Goal: Task Accomplishment & Management: Manage account settings

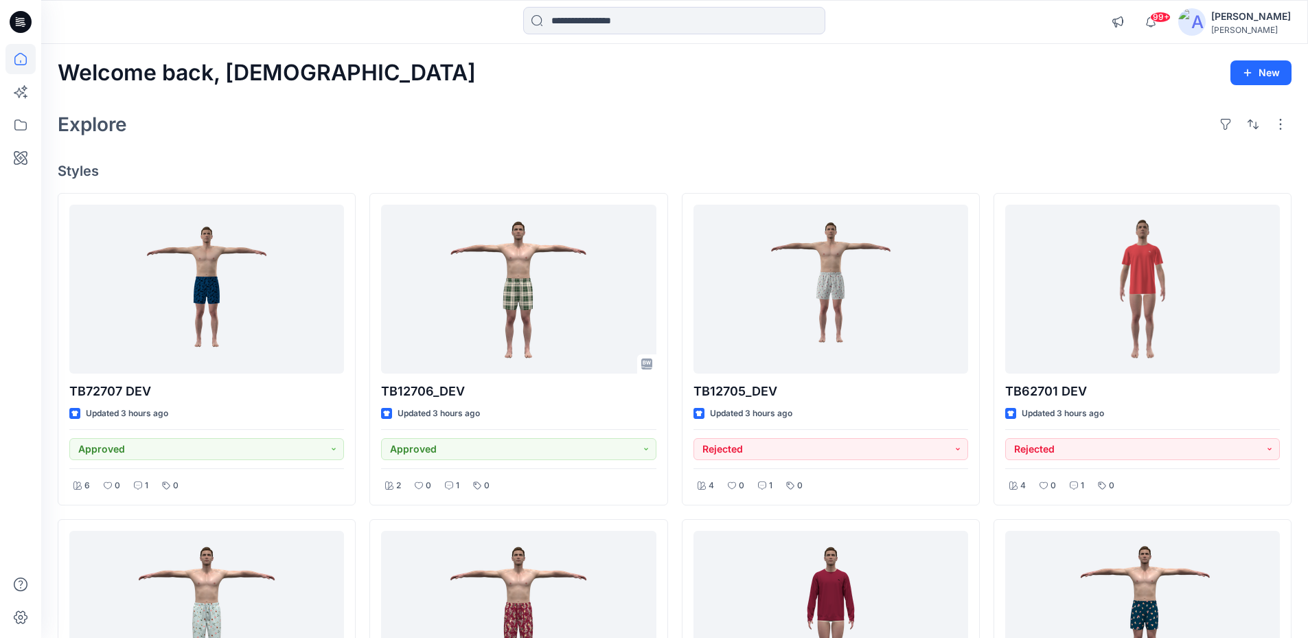
scroll to position [656, 0]
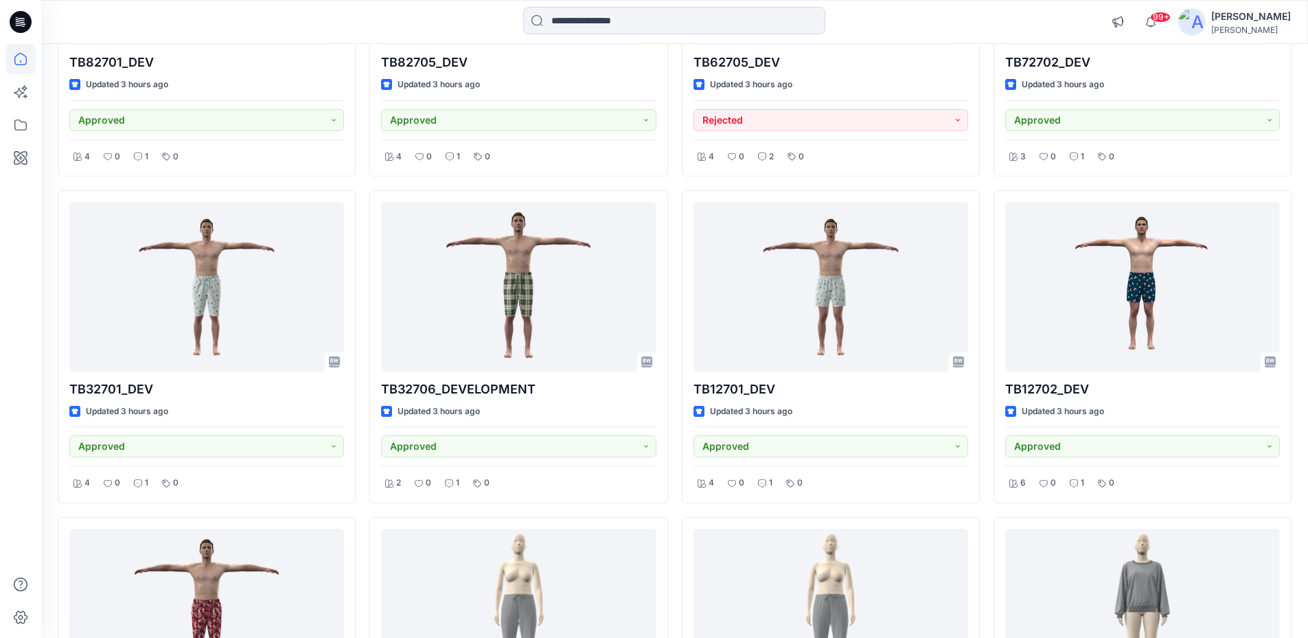
click at [610, 23] on input at bounding box center [674, 20] width 302 height 27
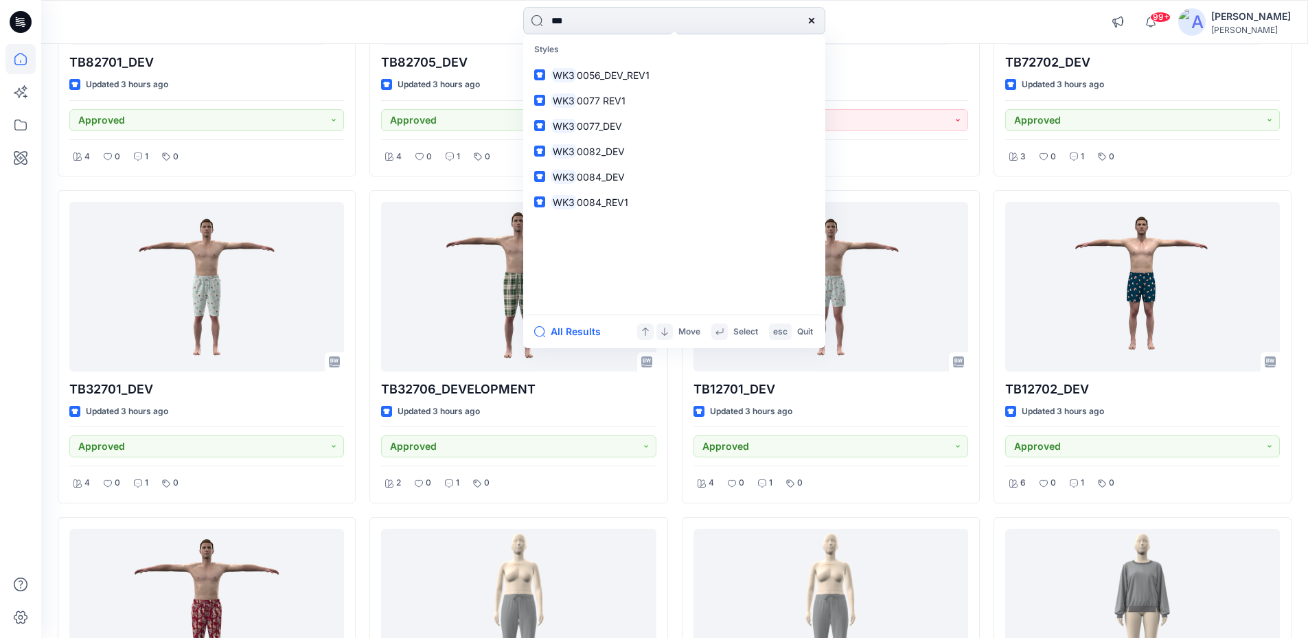
click at [594, 21] on input "***" at bounding box center [674, 20] width 302 height 27
click at [614, 20] on input "******" at bounding box center [674, 20] width 302 height 27
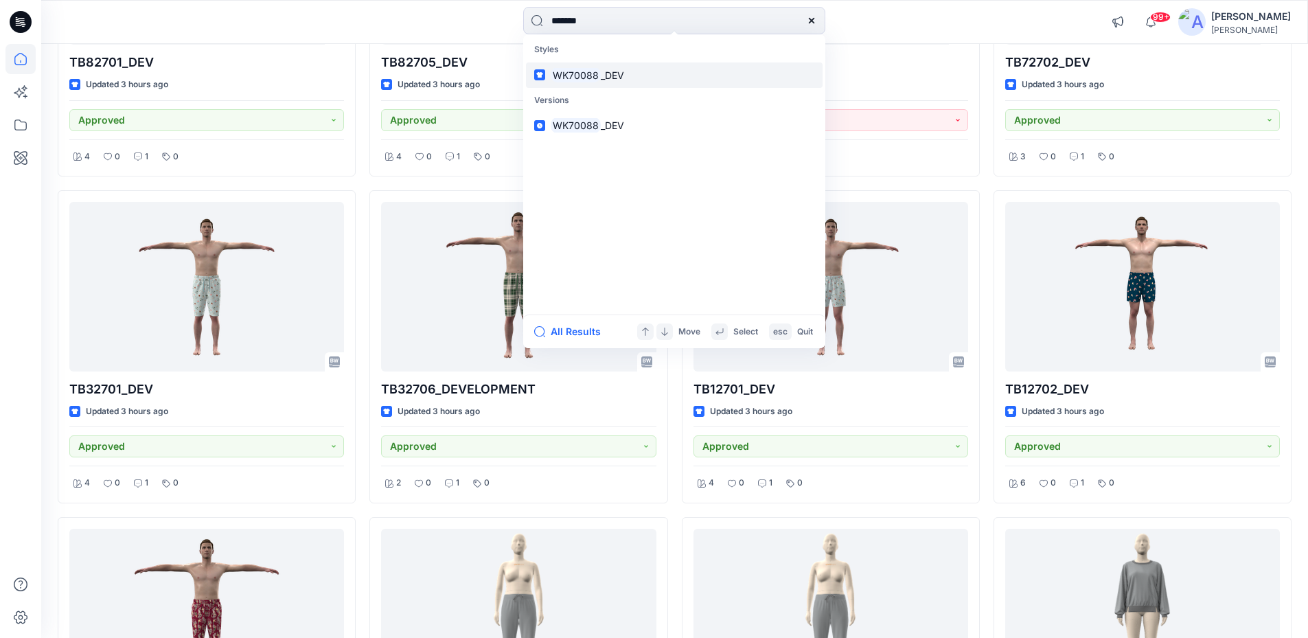
type input "*******"
click at [811, 22] on icon at bounding box center [811, 20] width 11 height 11
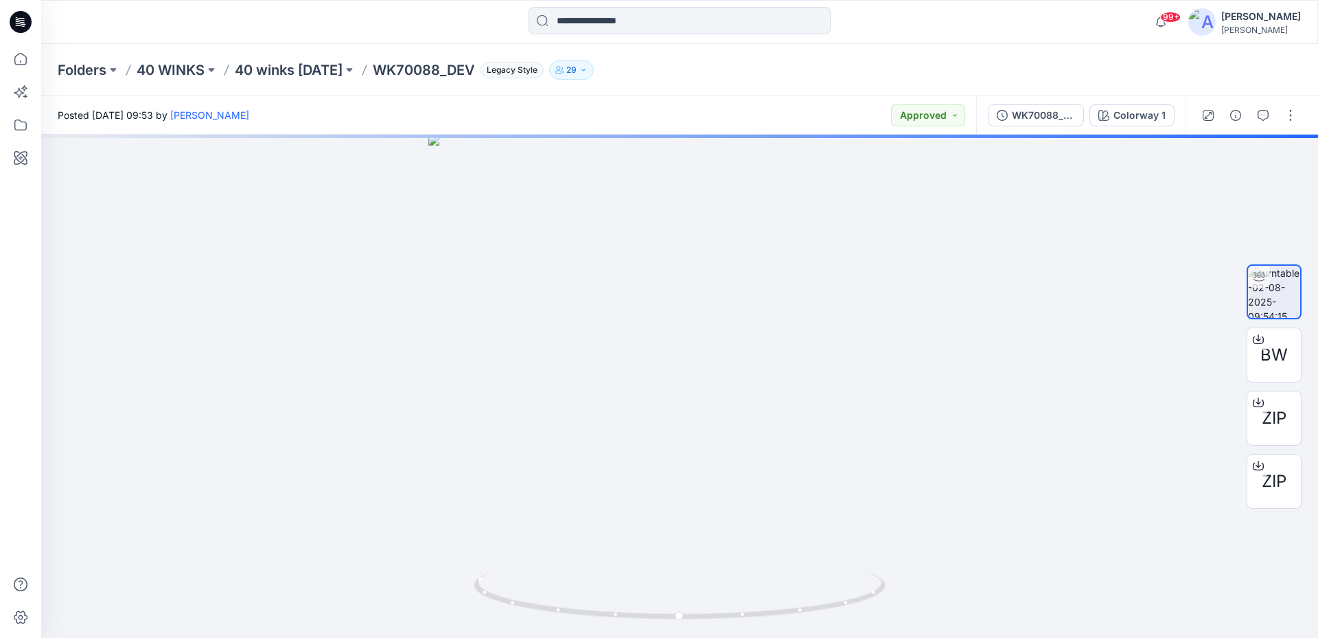
click at [318, 78] on p "40 winks [DATE]" at bounding box center [289, 69] width 108 height 19
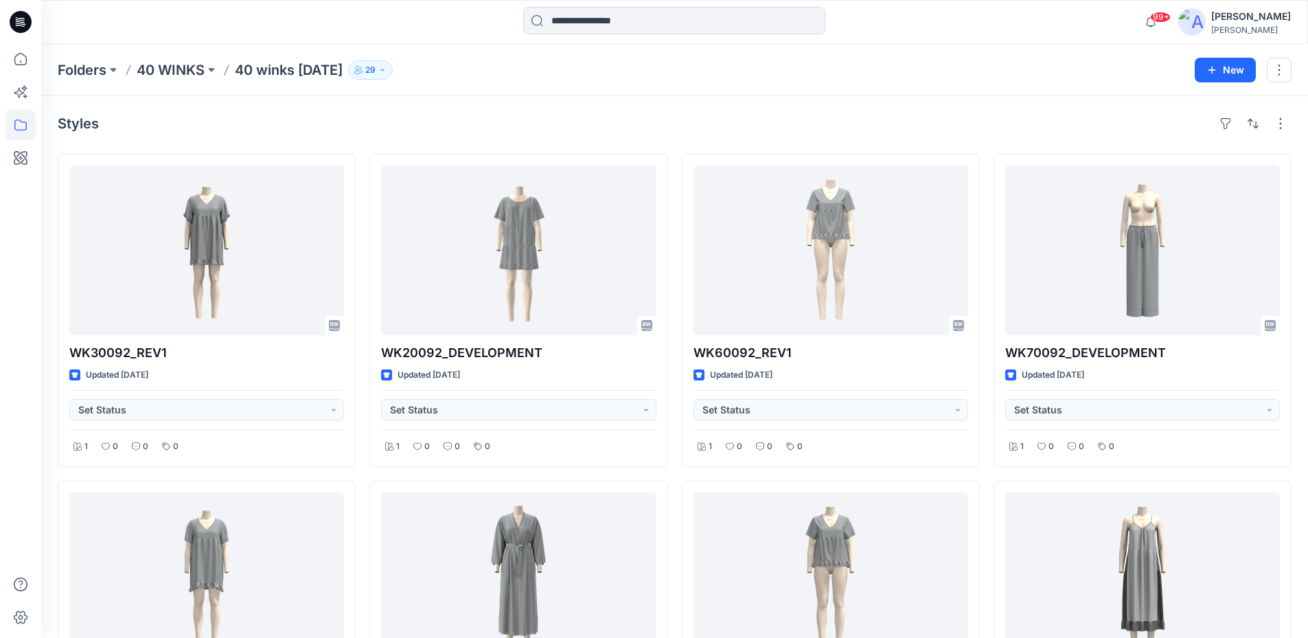
click at [278, 69] on p "40 winks [DATE]" at bounding box center [289, 69] width 108 height 19
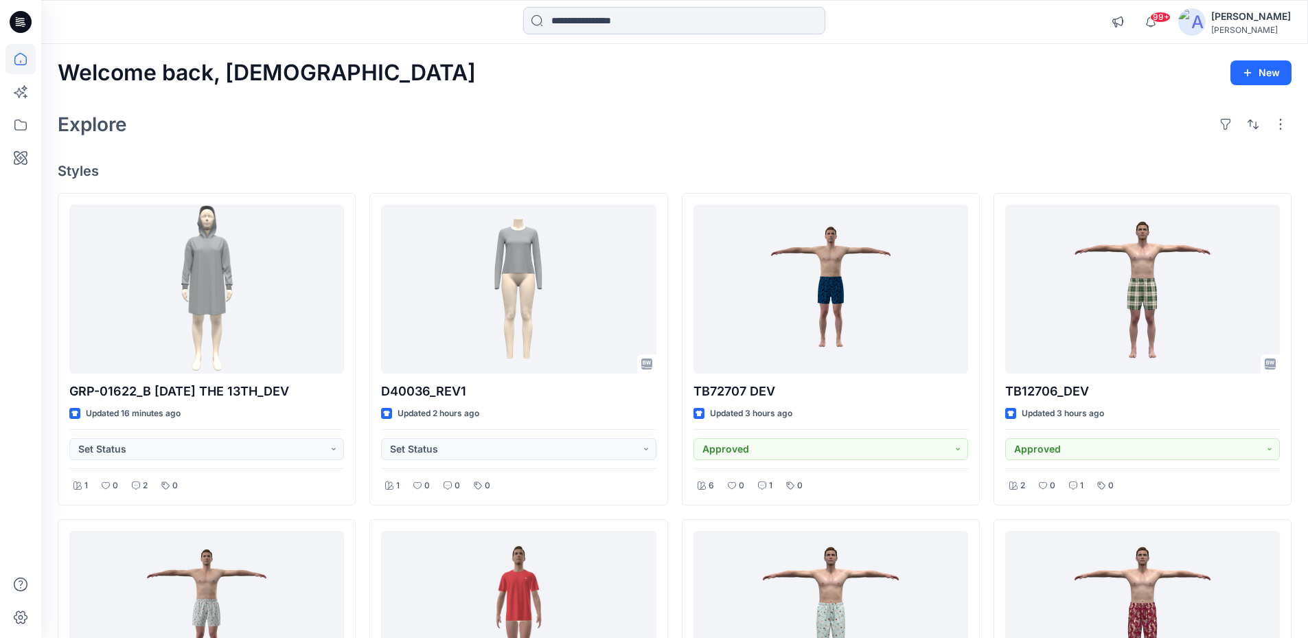
click at [579, 14] on input at bounding box center [674, 20] width 302 height 27
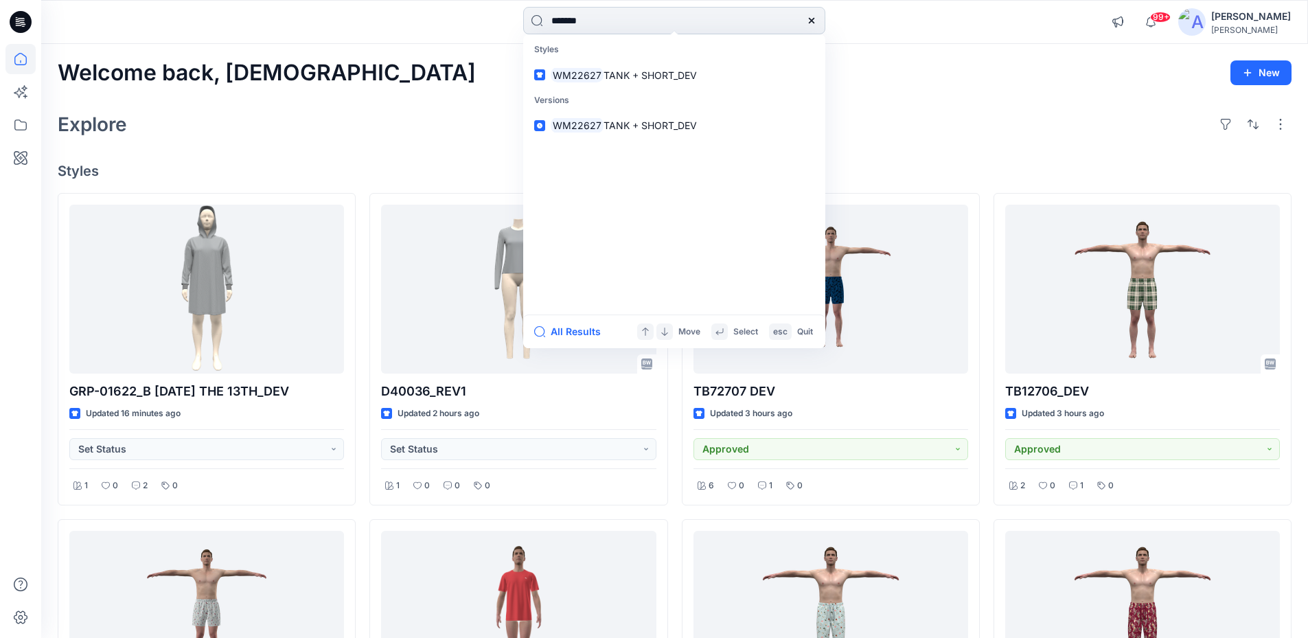
click at [616, 24] on input "*******" at bounding box center [674, 20] width 302 height 27
type input "*******"
click at [447, 110] on div "Explore" at bounding box center [675, 124] width 1234 height 33
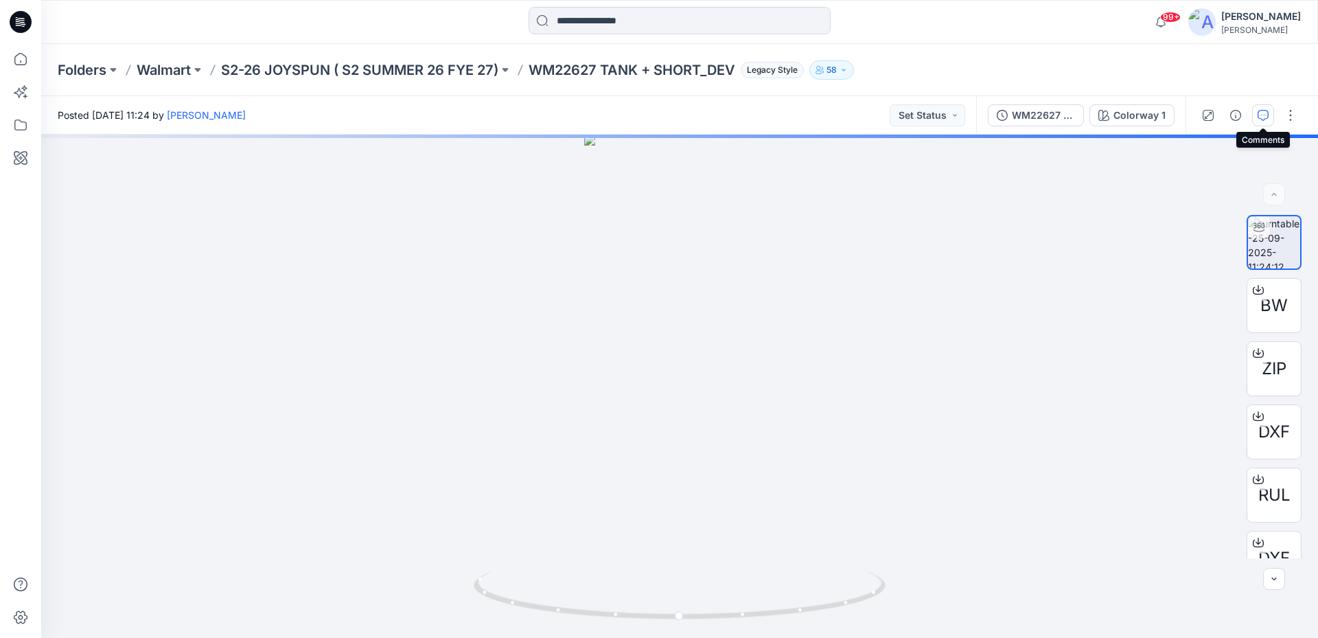
click at [1266, 119] on icon "button" at bounding box center [1263, 115] width 11 height 11
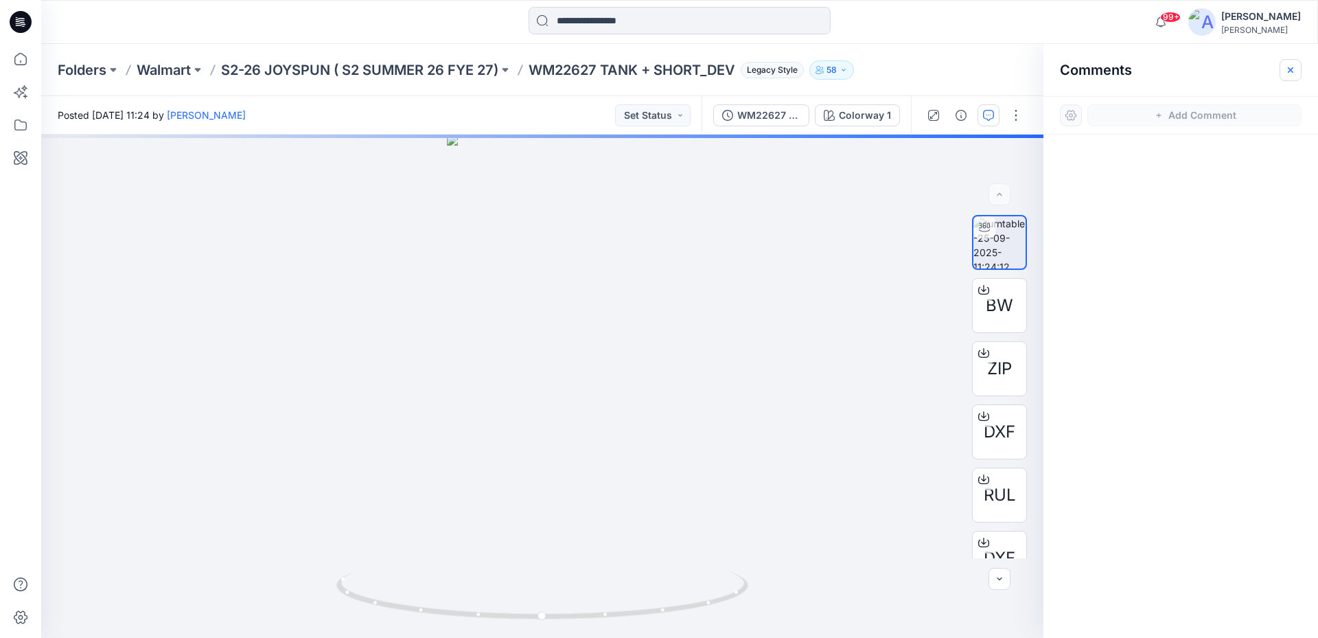
click at [1289, 69] on icon "button" at bounding box center [1290, 69] width 5 height 5
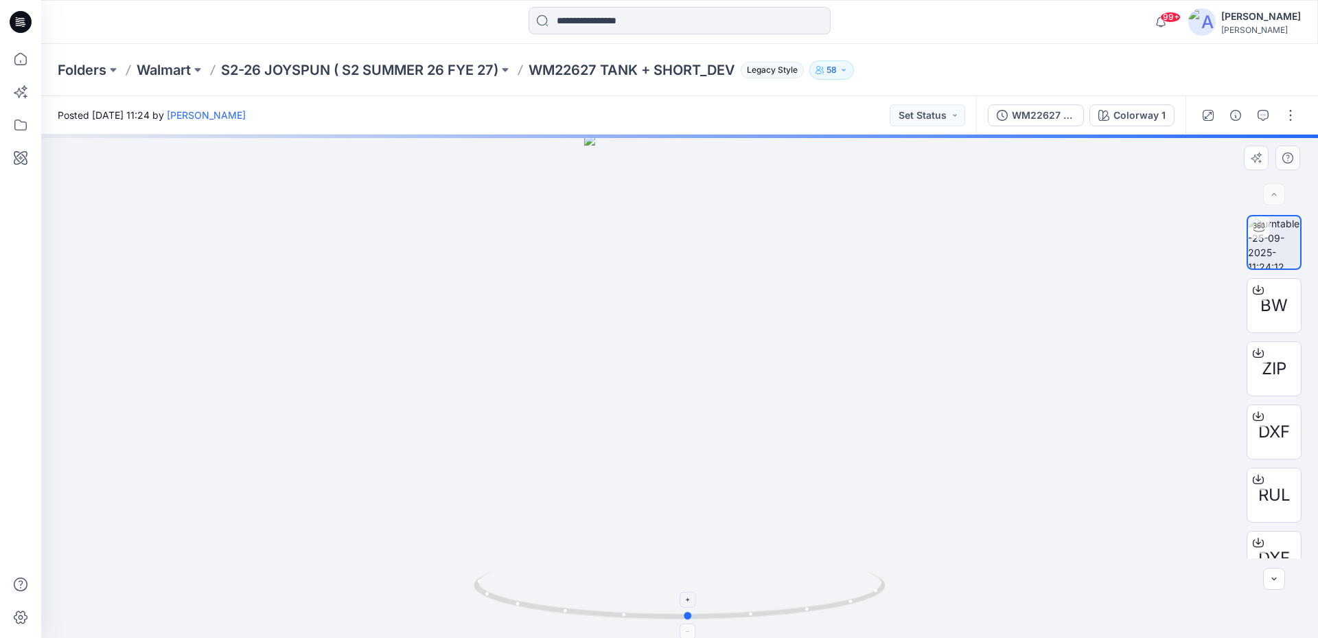
drag, startPoint x: 856, startPoint y: 601, endPoint x: 865, endPoint y: 588, distance: 15.8
click at [865, 588] on icon at bounding box center [681, 596] width 415 height 51
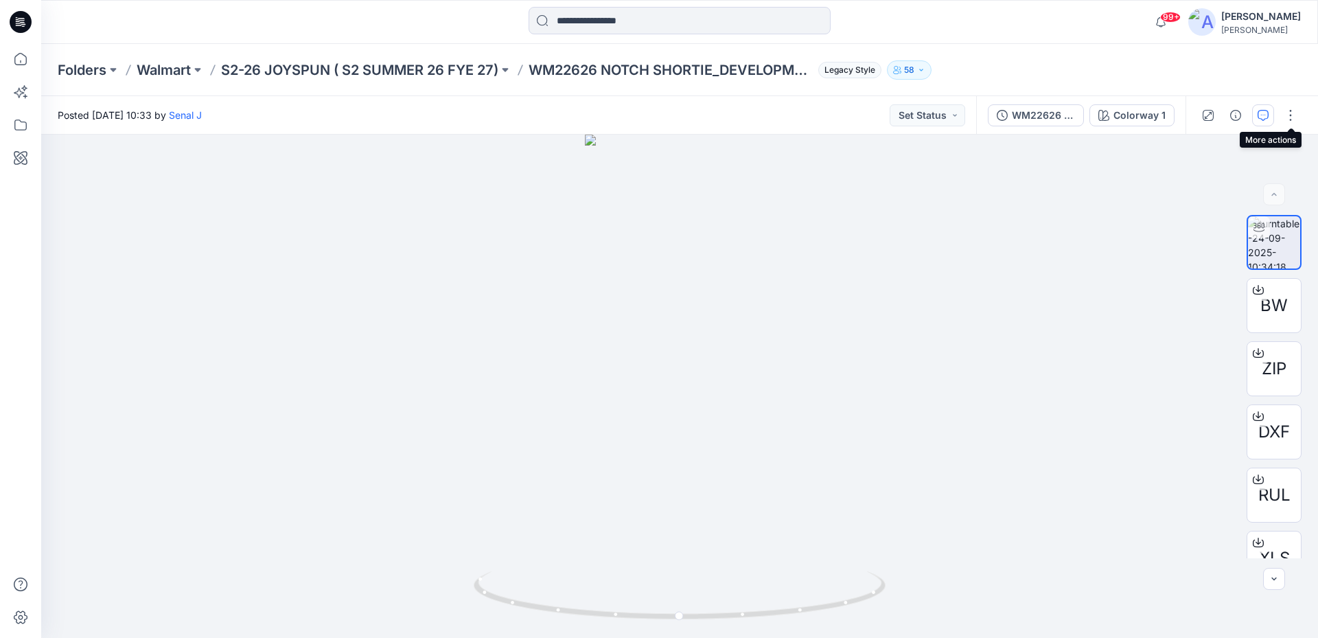
click at [1272, 112] on button "button" at bounding box center [1263, 115] width 22 height 22
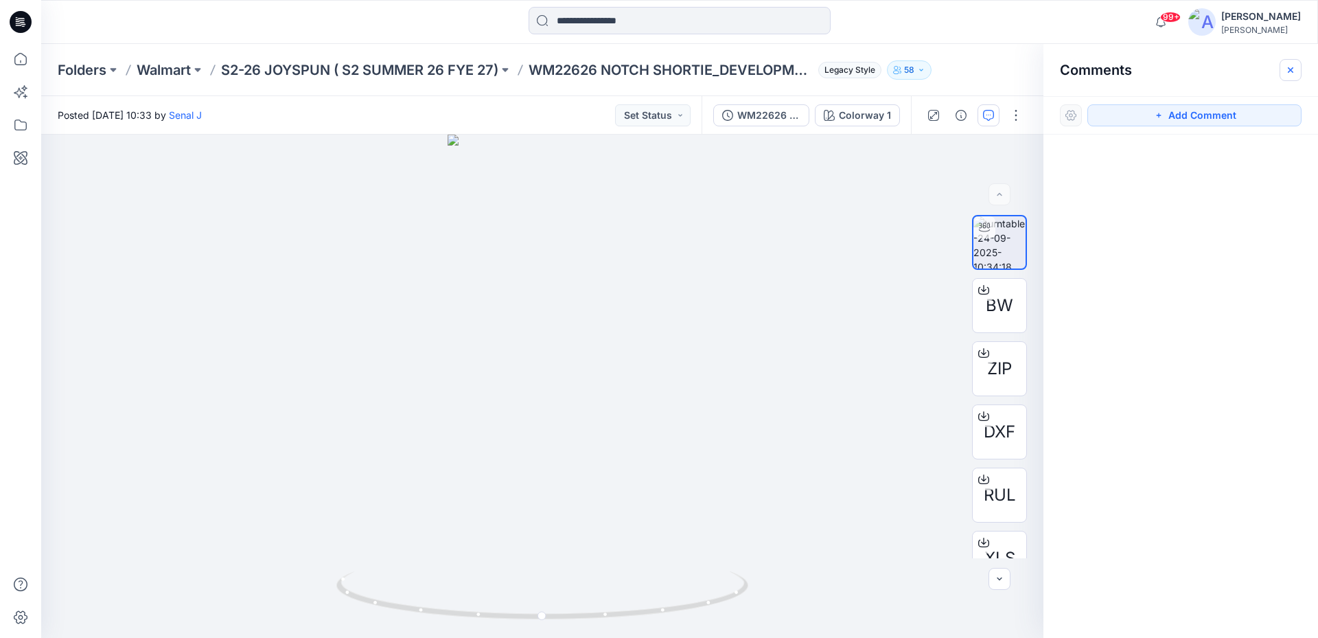
click at [1292, 62] on button "button" at bounding box center [1291, 70] width 22 height 22
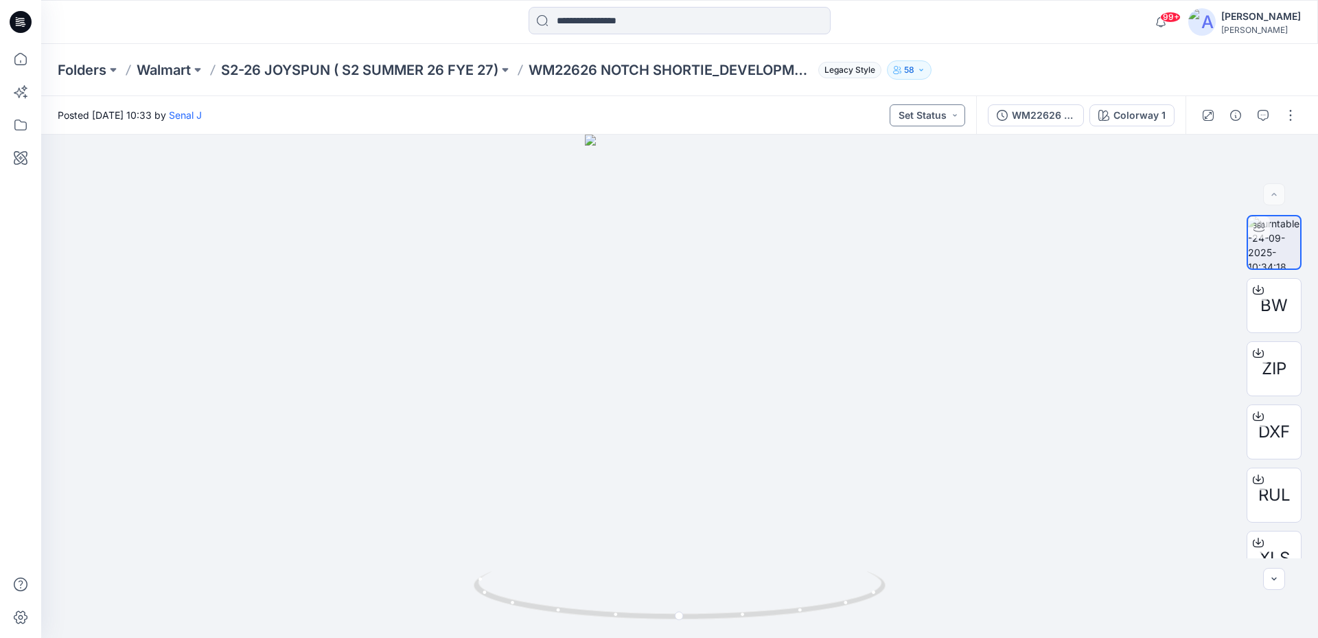
click at [927, 117] on button "Set Status" at bounding box center [928, 115] width 76 height 22
click at [719, 108] on div "Posted [DATE] 10:33 by Senal J Set Status Set Status Approved Approved for Prod…" at bounding box center [508, 115] width 935 height 38
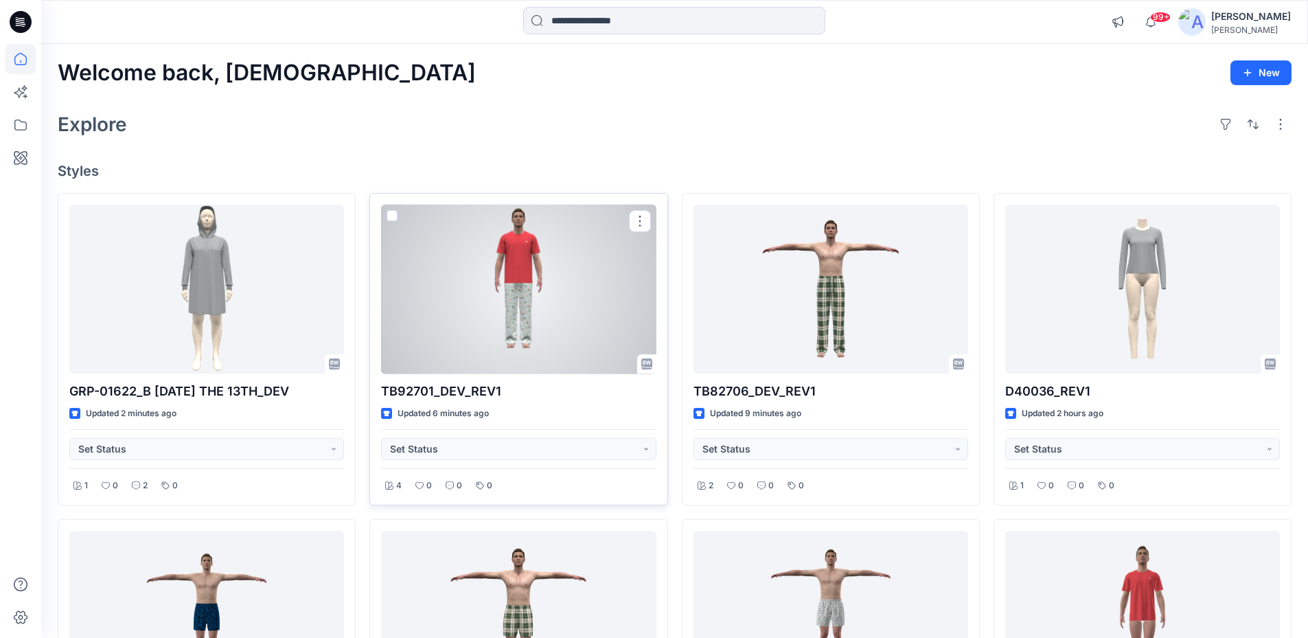
click at [527, 266] on div at bounding box center [518, 290] width 275 height 170
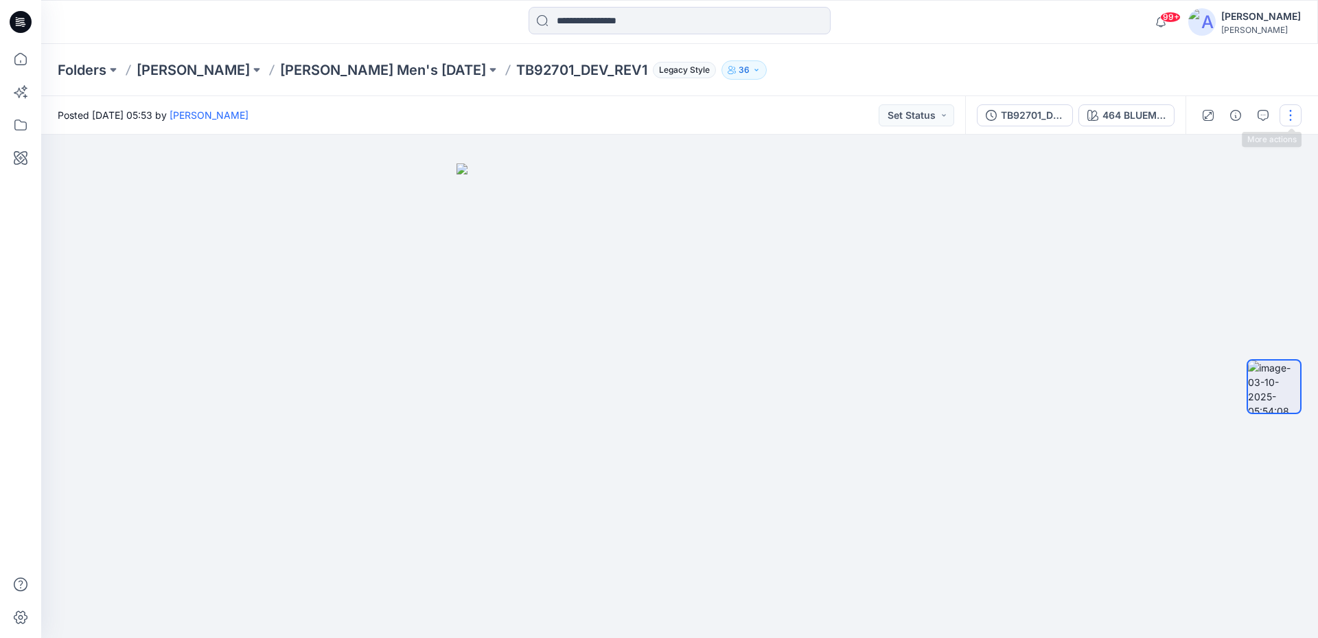
click at [1293, 118] on button "button" at bounding box center [1291, 115] width 22 height 22
click at [1212, 151] on button "Edit" at bounding box center [1233, 147] width 126 height 25
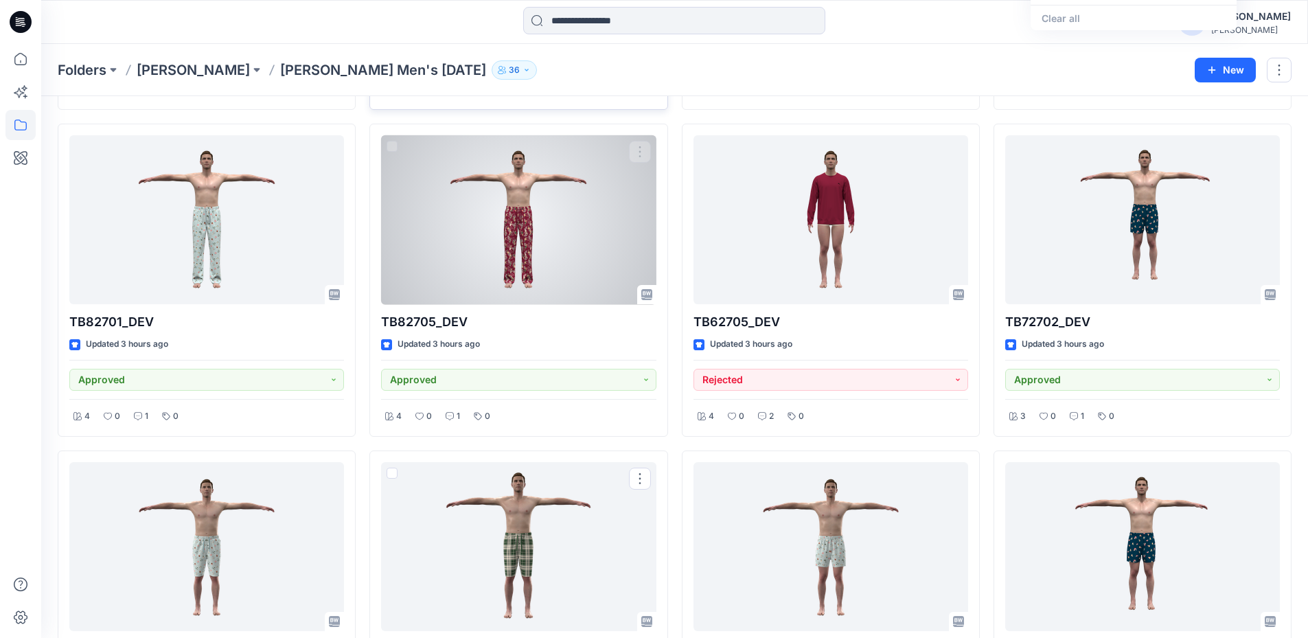
scroll to position [259, 0]
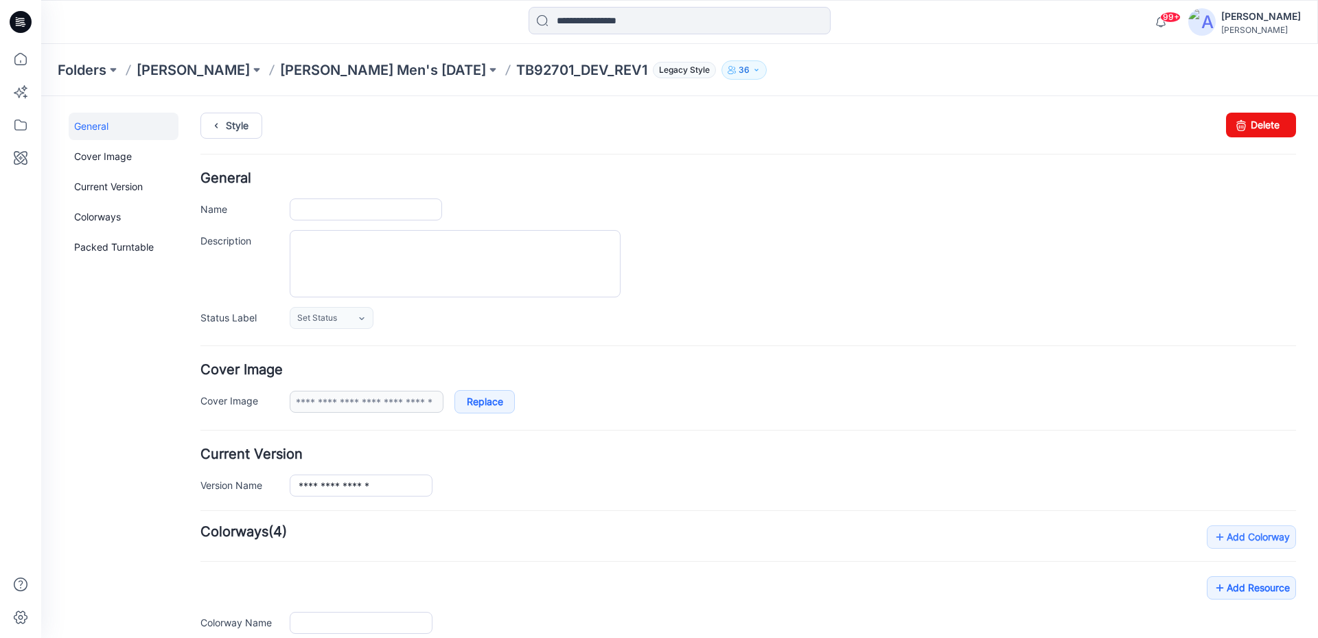
type input "**********"
drag, startPoint x: 1264, startPoint y: 121, endPoint x: 767, endPoint y: 146, distance: 497.6
click at [1264, 121] on link "Delete" at bounding box center [1261, 125] width 70 height 25
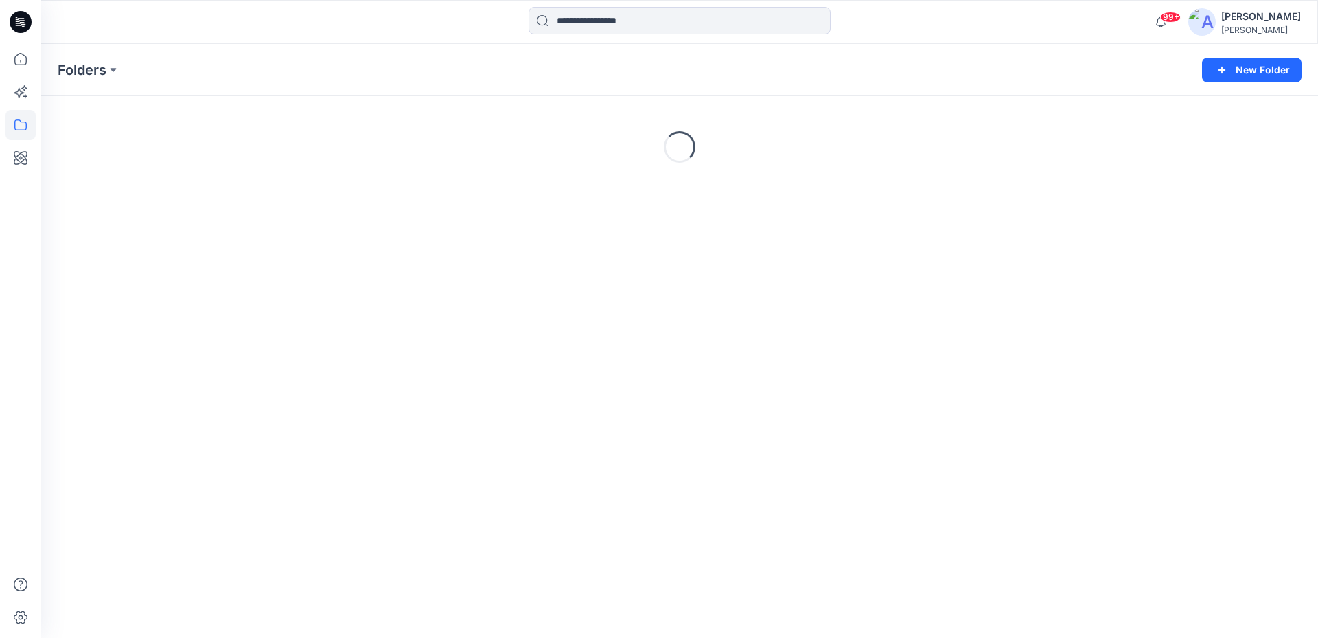
click at [14, 19] on icon at bounding box center [21, 22] width 22 height 22
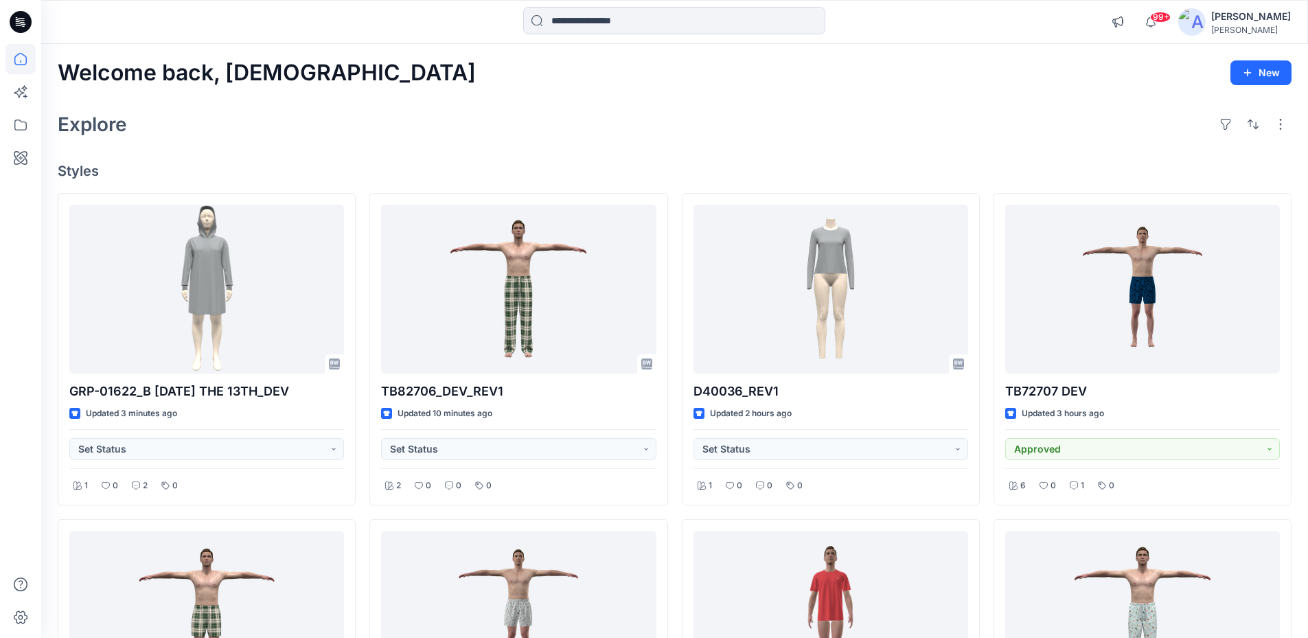
click at [113, 38] on div "99+ Notifications Chamara Anurudda shared GRP-01622_B [DATE] THE 13TH_DEV in GR…" at bounding box center [674, 22] width 1266 height 44
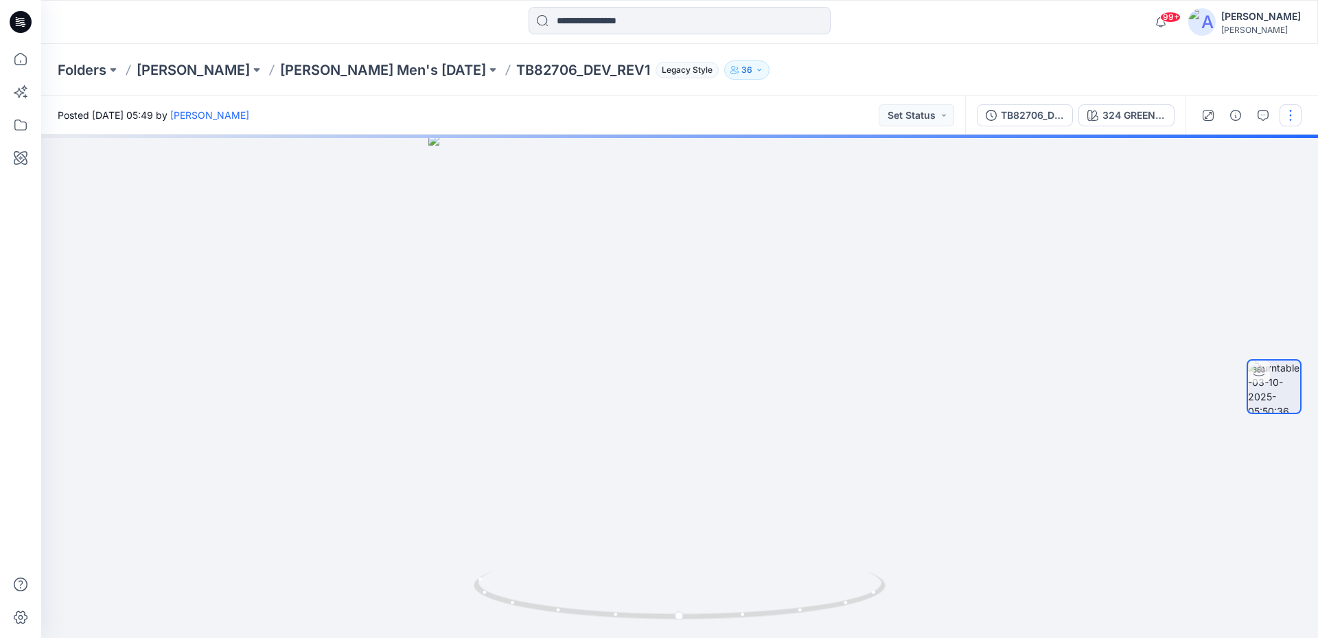
click at [1287, 112] on button "button" at bounding box center [1291, 115] width 22 height 22
click at [1197, 152] on p "Edit" at bounding box center [1202, 147] width 17 height 14
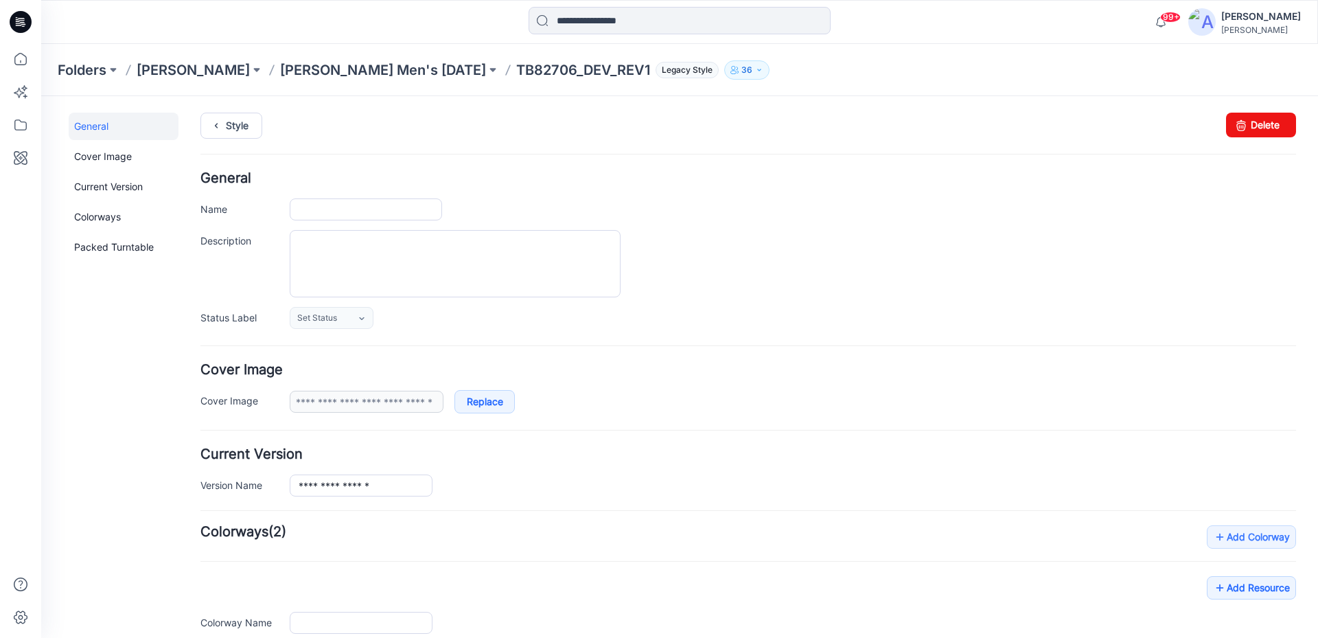
type input "**********"
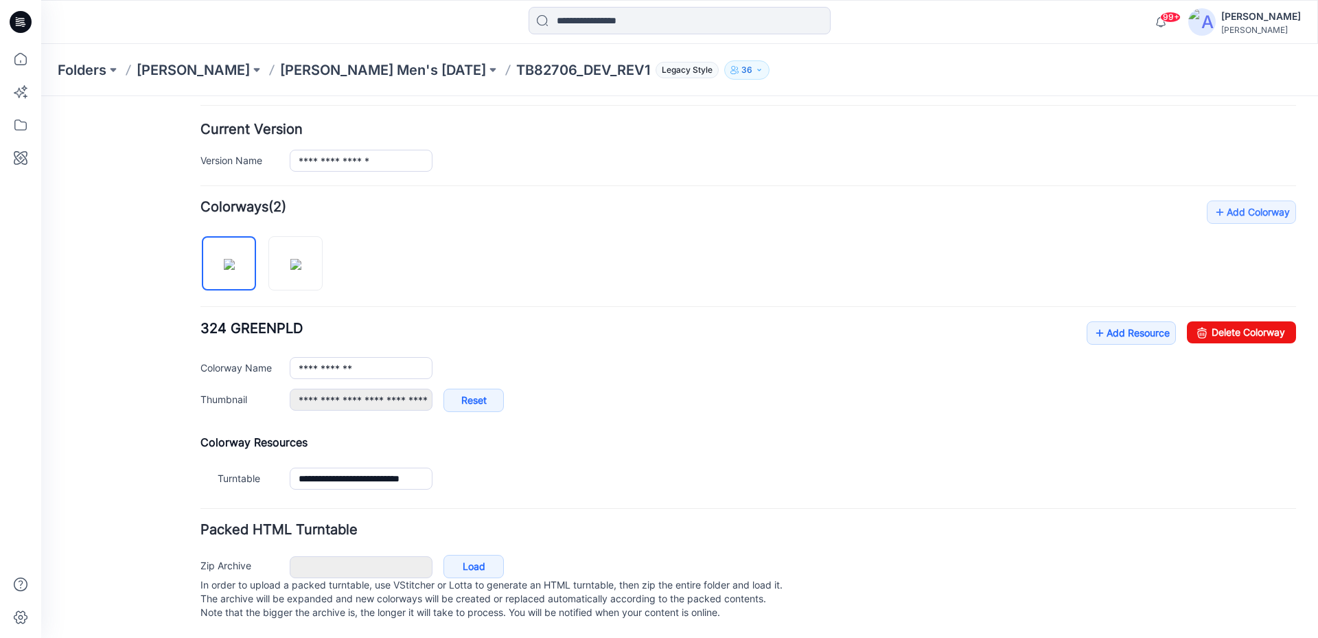
scroll to position [338, 0]
click at [1097, 321] on link "Add Resource" at bounding box center [1131, 332] width 89 height 23
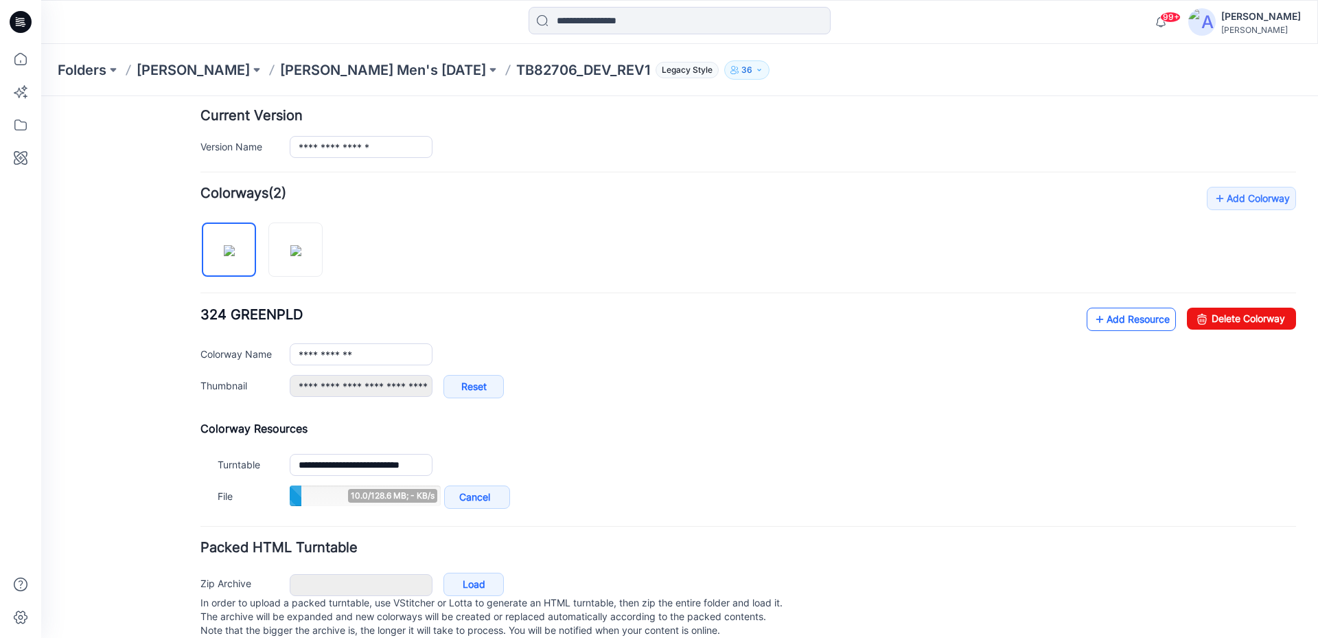
click at [1101, 322] on link "Add Resource" at bounding box center [1131, 319] width 89 height 23
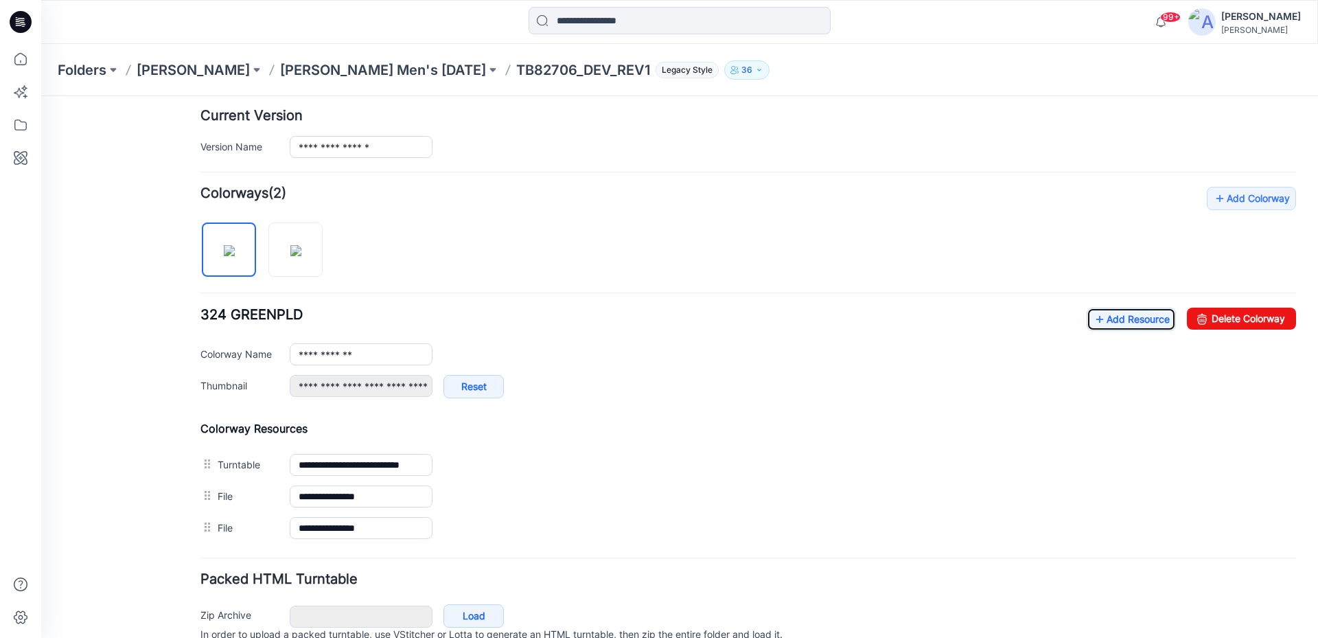
scroll to position [0, 0]
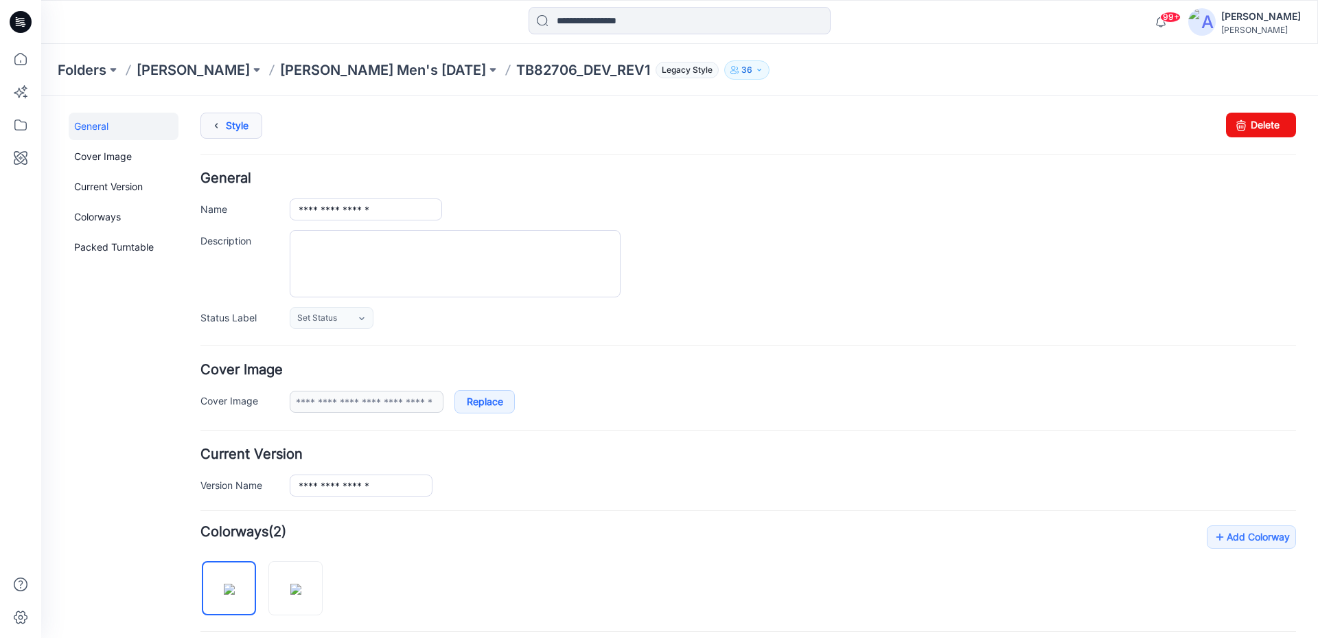
click at [221, 122] on icon at bounding box center [216, 125] width 19 height 25
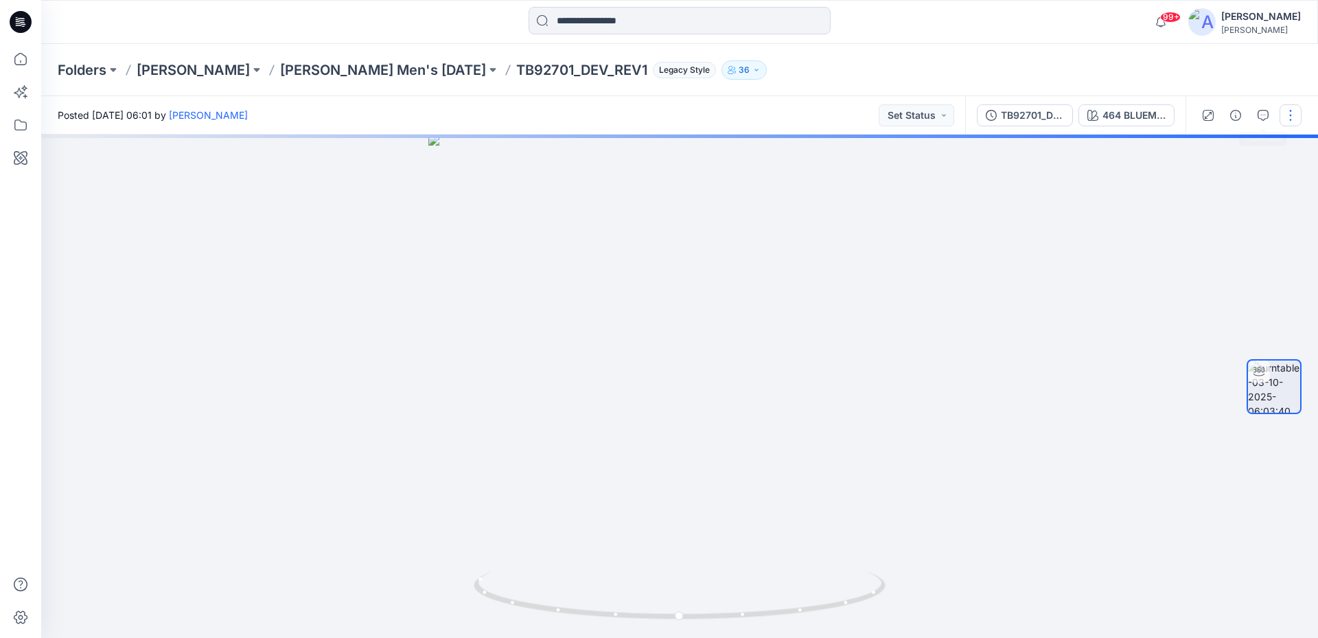
click at [1290, 113] on button "button" at bounding box center [1291, 115] width 22 height 22
click at [1234, 148] on button "Edit" at bounding box center [1233, 147] width 126 height 25
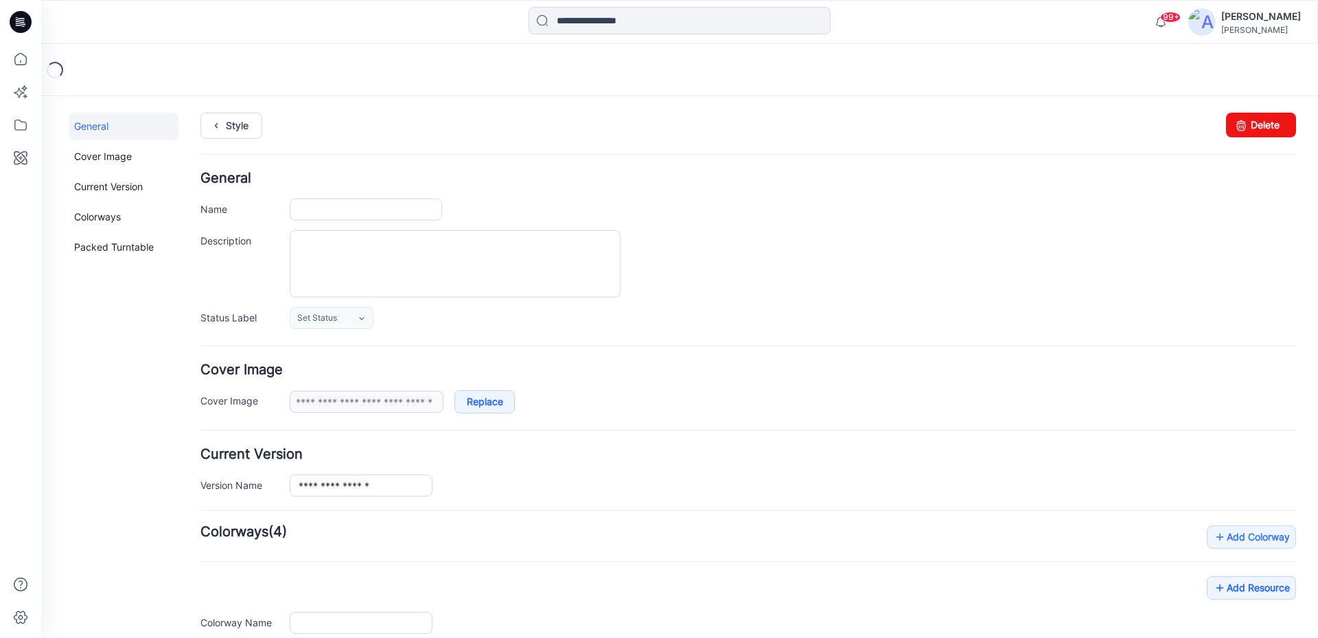
type input "**********"
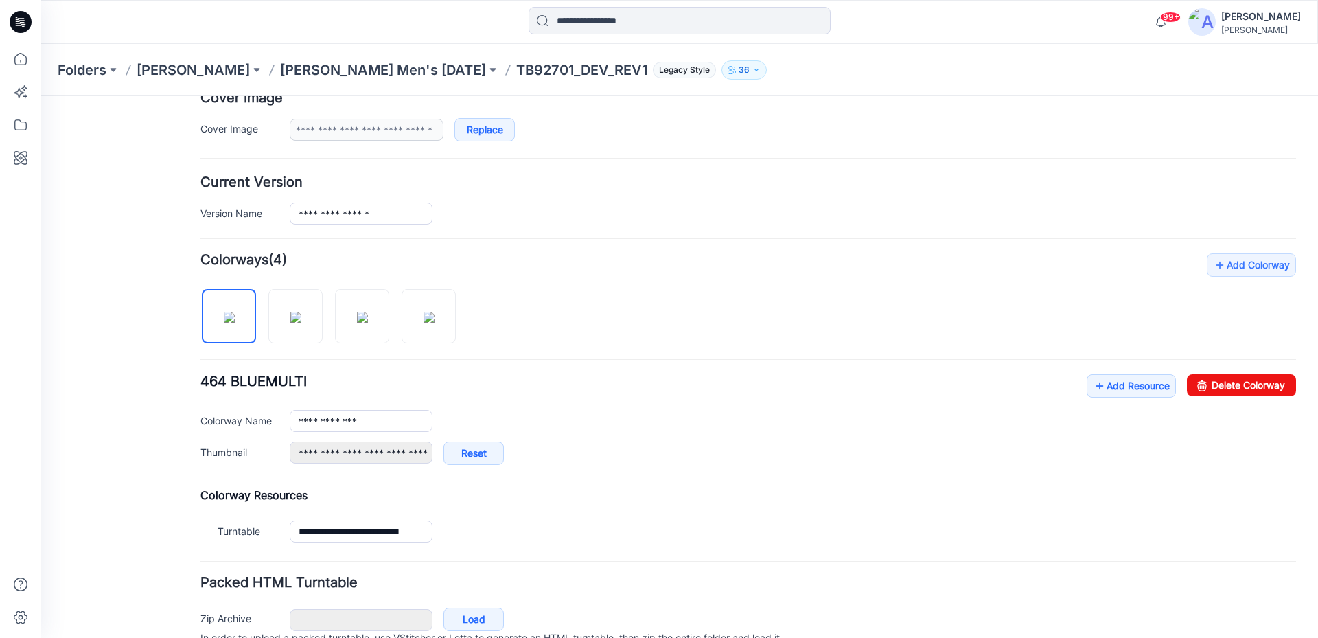
scroll to position [338, 0]
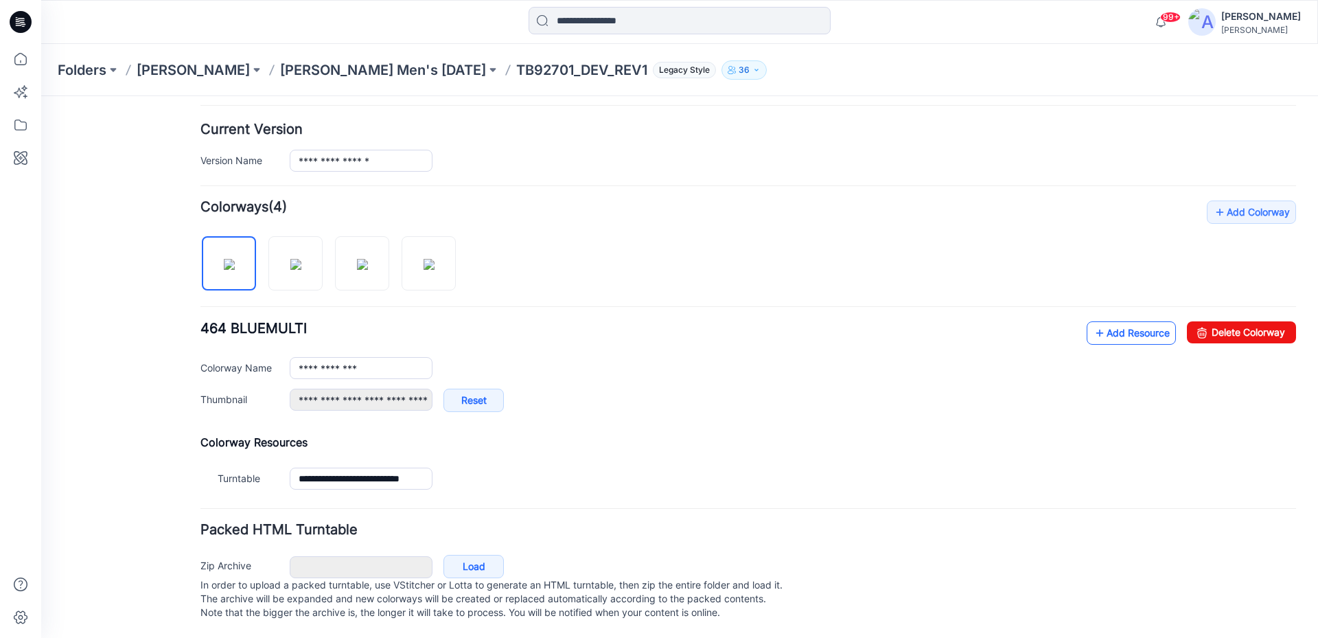
click at [1113, 321] on link "Add Resource" at bounding box center [1131, 332] width 89 height 23
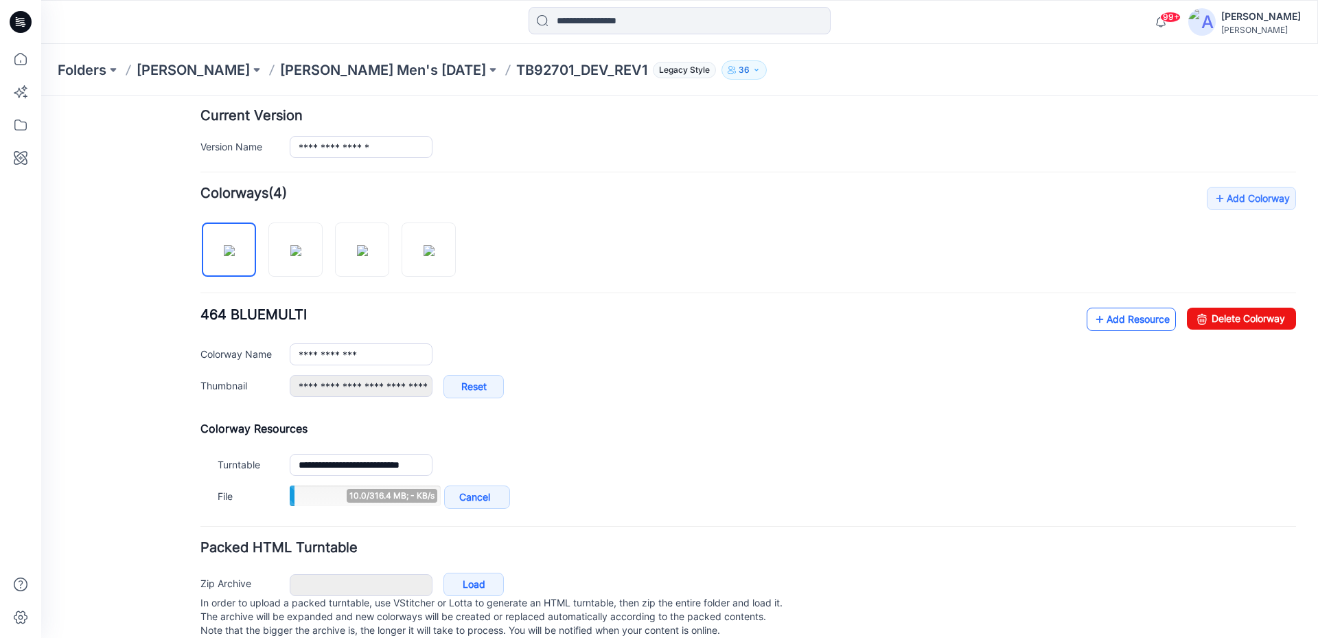
click at [1096, 321] on link "Add Resource" at bounding box center [1131, 319] width 89 height 23
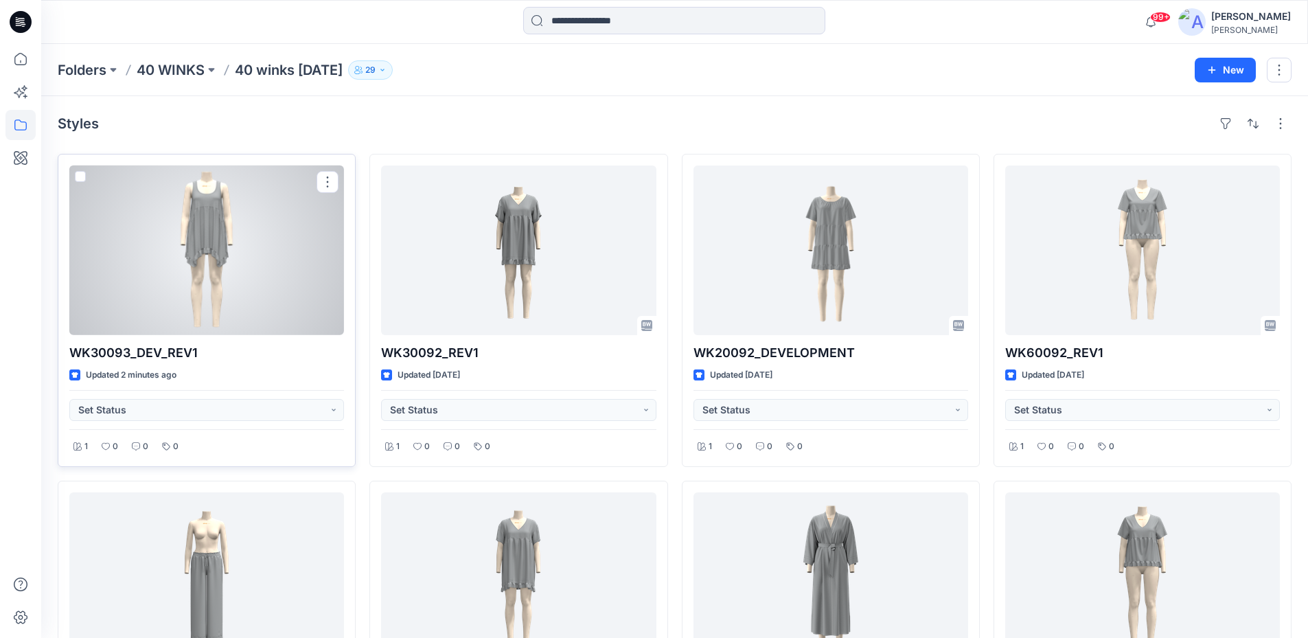
click at [214, 239] on div at bounding box center [206, 250] width 275 height 170
